Goal: Check status: Check status

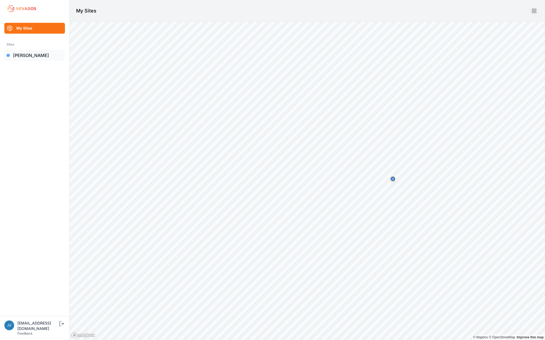
click at [18, 56] on link "[PERSON_NAME]" at bounding box center [34, 55] width 61 height 11
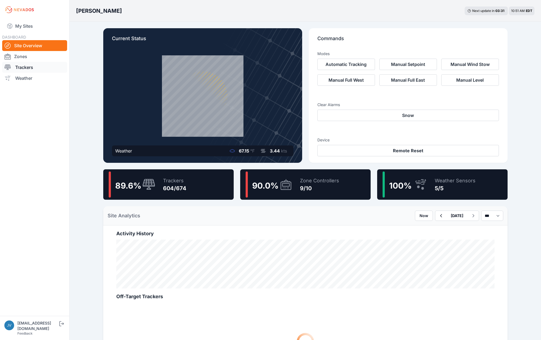
click at [25, 68] on link "Trackers" at bounding box center [34, 67] width 65 height 11
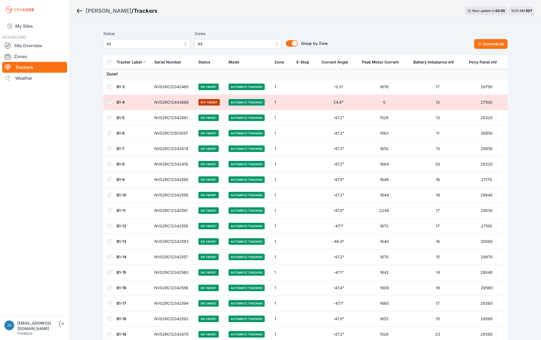
click at [371, 33] on div "Status All Zones All Group by Zone Group by Zone Commands" at bounding box center [305, 39] width 404 height 18
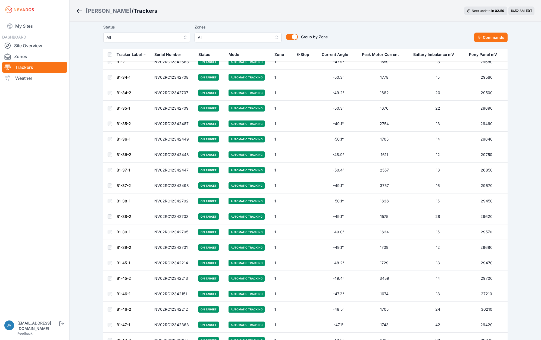
click at [123, 170] on link "B1-37-1" at bounding box center [123, 170] width 14 height 5
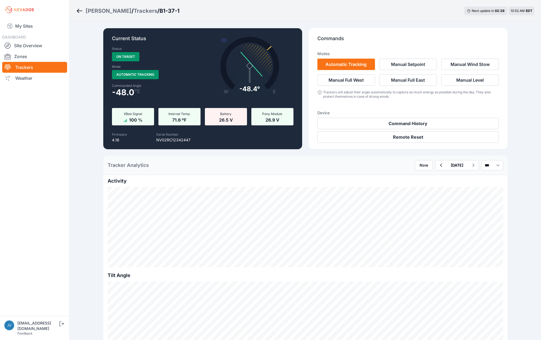
click at [78, 9] on icon "Breadcrumb" at bounding box center [79, 11] width 7 height 7
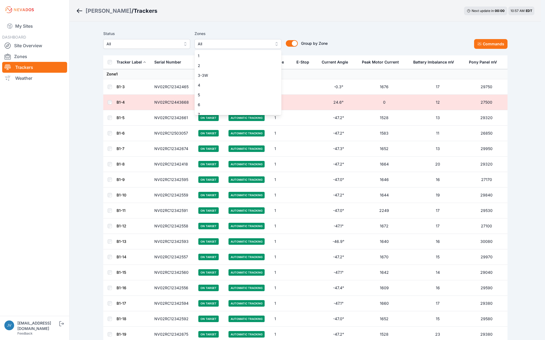
click at [216, 43] on span "All" at bounding box center [234, 44] width 73 height 7
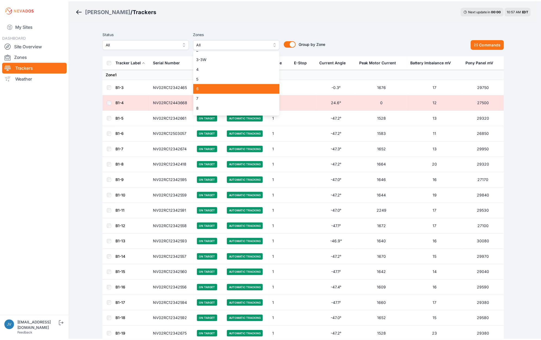
scroll to position [35, 0]
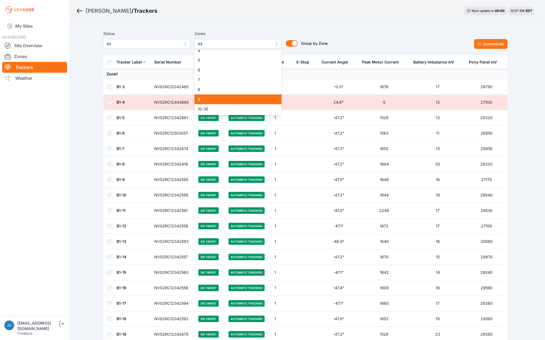
click at [216, 97] on span "9" at bounding box center [235, 99] width 74 height 5
